Goal: Find specific page/section: Find specific page/section

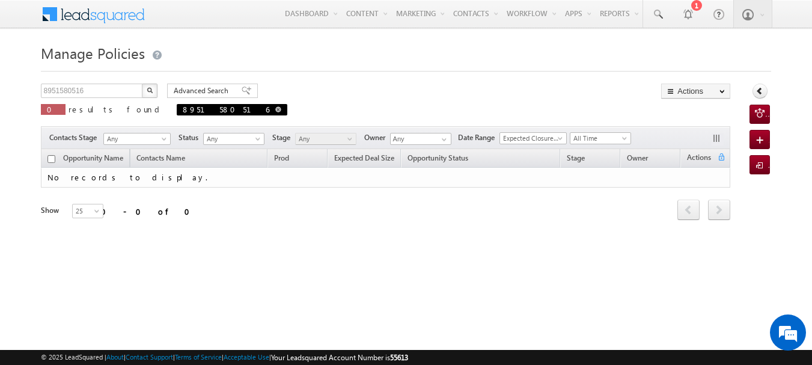
click at [275, 108] on span at bounding box center [278, 109] width 6 height 6
type input "Search Policies"
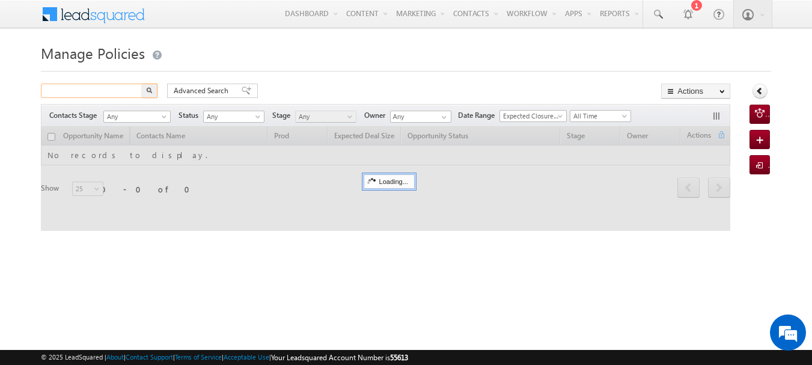
click at [105, 92] on input "text" at bounding box center [92, 91] width 103 height 14
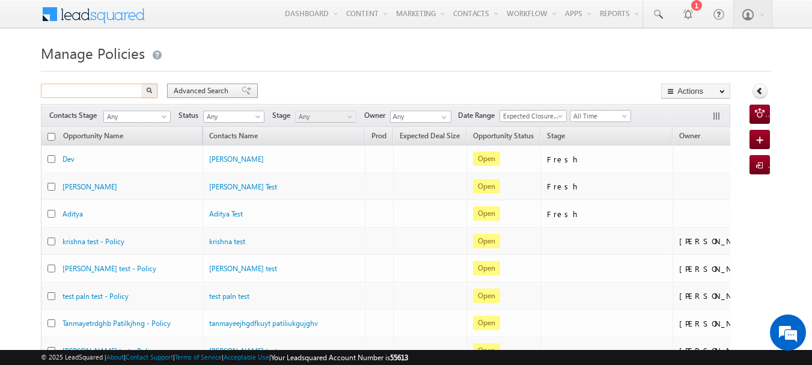
paste input "9988776655"
type input "9988776655"
click at [153, 89] on button "button" at bounding box center [150, 91] width 16 height 14
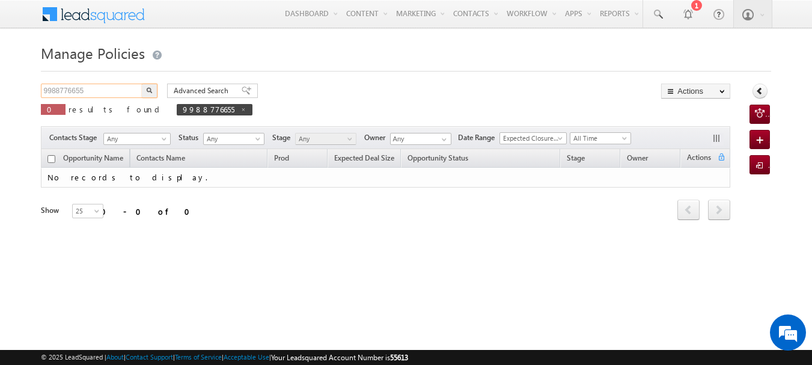
click at [123, 84] on input "9988776655" at bounding box center [92, 91] width 103 height 14
paste input "51263767"
click at [147, 91] on img "button" at bounding box center [149, 90] width 6 height 6
click at [254, 107] on span at bounding box center [257, 109] width 6 height 6
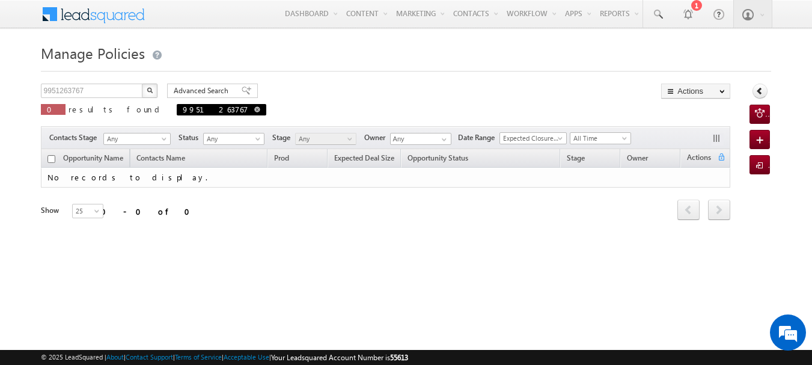
type input "Search Policies"
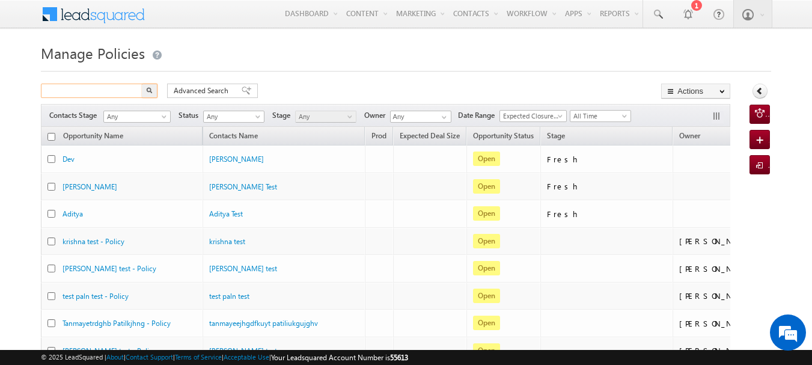
click at [119, 92] on input "text" at bounding box center [92, 91] width 103 height 14
paste input "9951263767"
type input "9951263767"
click at [147, 87] on img "button" at bounding box center [150, 90] width 6 height 6
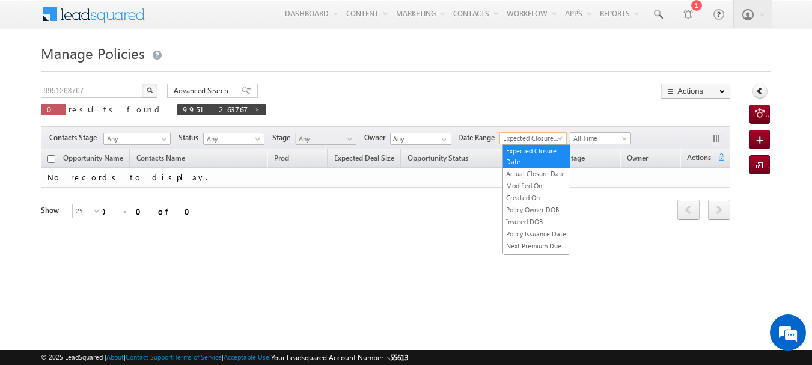
click at [547, 142] on span "Expected Closure Date" at bounding box center [531, 138] width 63 height 11
click at [548, 203] on link "Created On" at bounding box center [536, 197] width 67 height 11
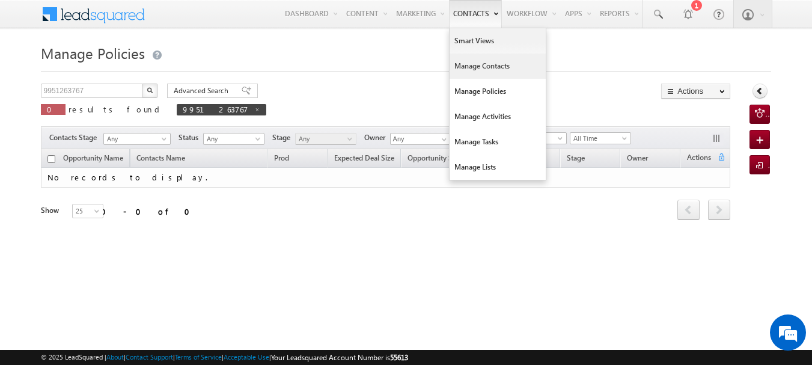
click at [491, 73] on link "Manage Contacts" at bounding box center [498, 66] width 96 height 25
